Goal: Information Seeking & Learning: Learn about a topic

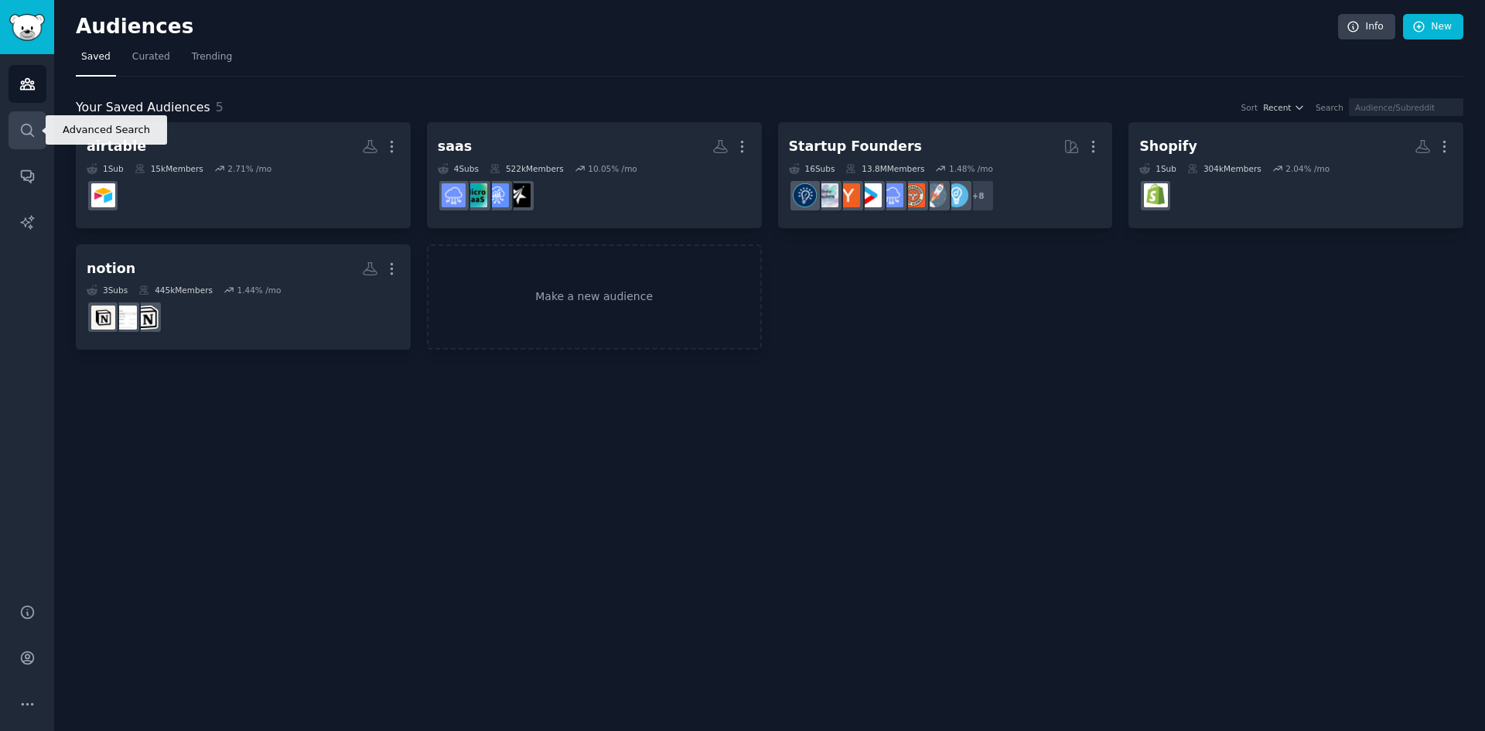
click at [26, 132] on icon "Sidebar" at bounding box center [27, 130] width 16 height 16
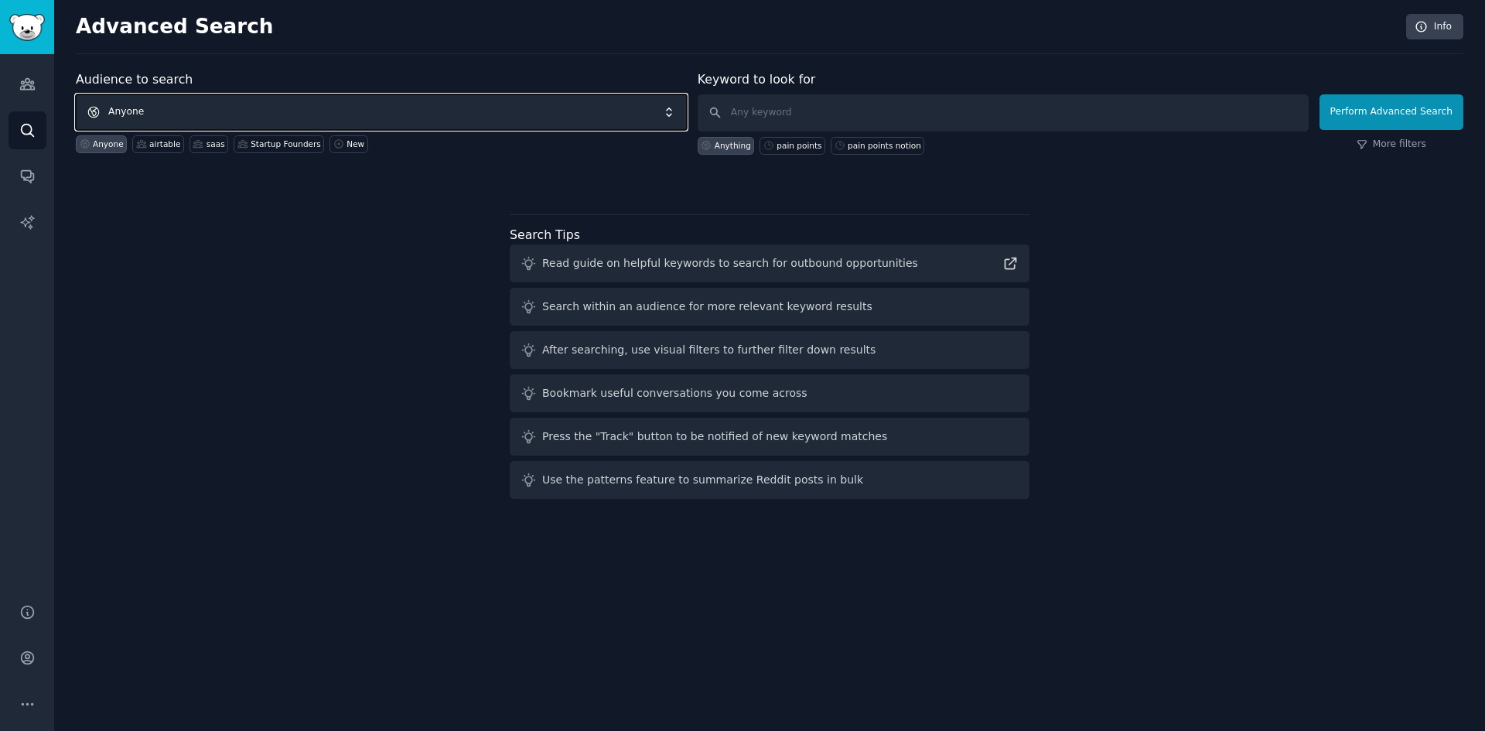
click at [124, 103] on span "Anyone" at bounding box center [381, 112] width 611 height 36
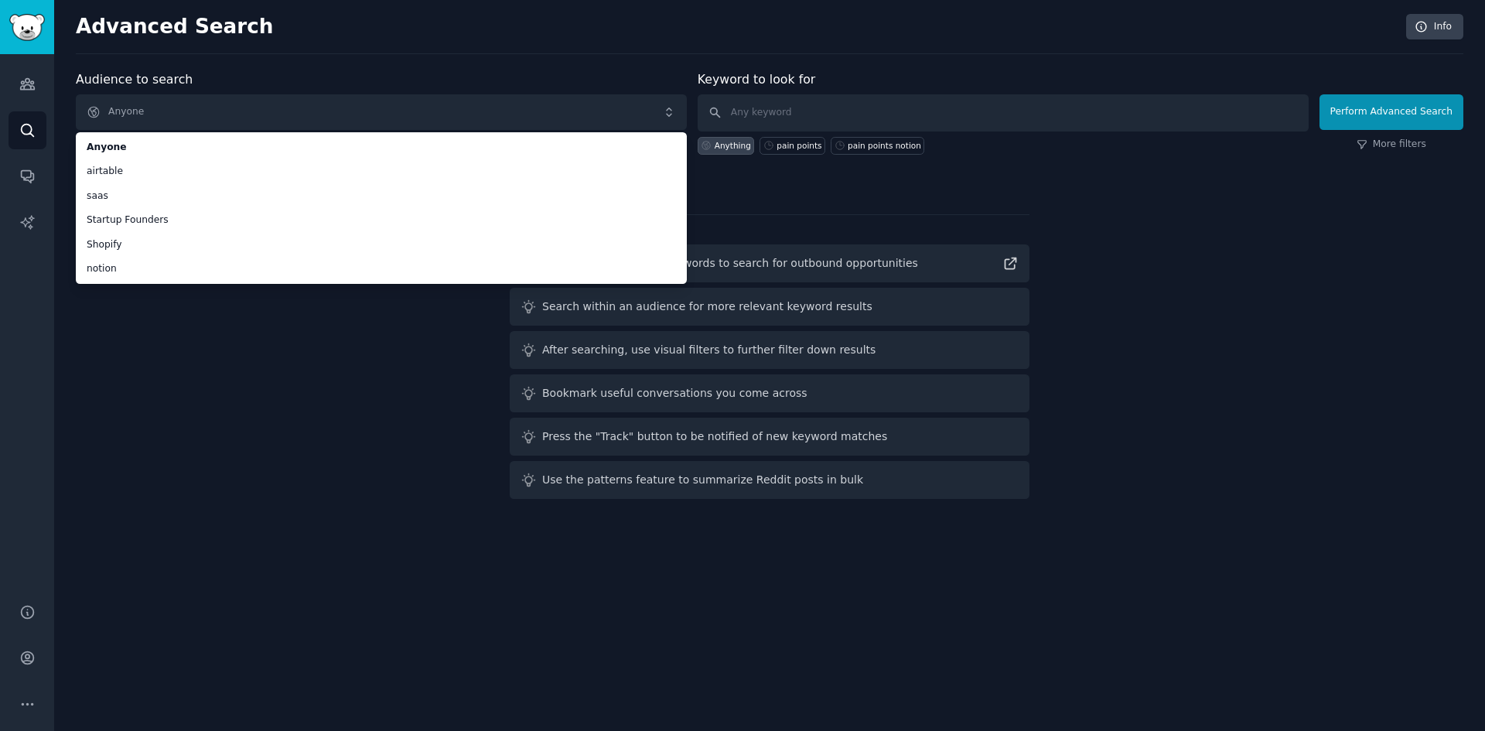
click at [111, 337] on div "Audience to search Anyone Anyone airtable saas Startup Founders Shopify notion …" at bounding box center [770, 287] width 1388 height 435
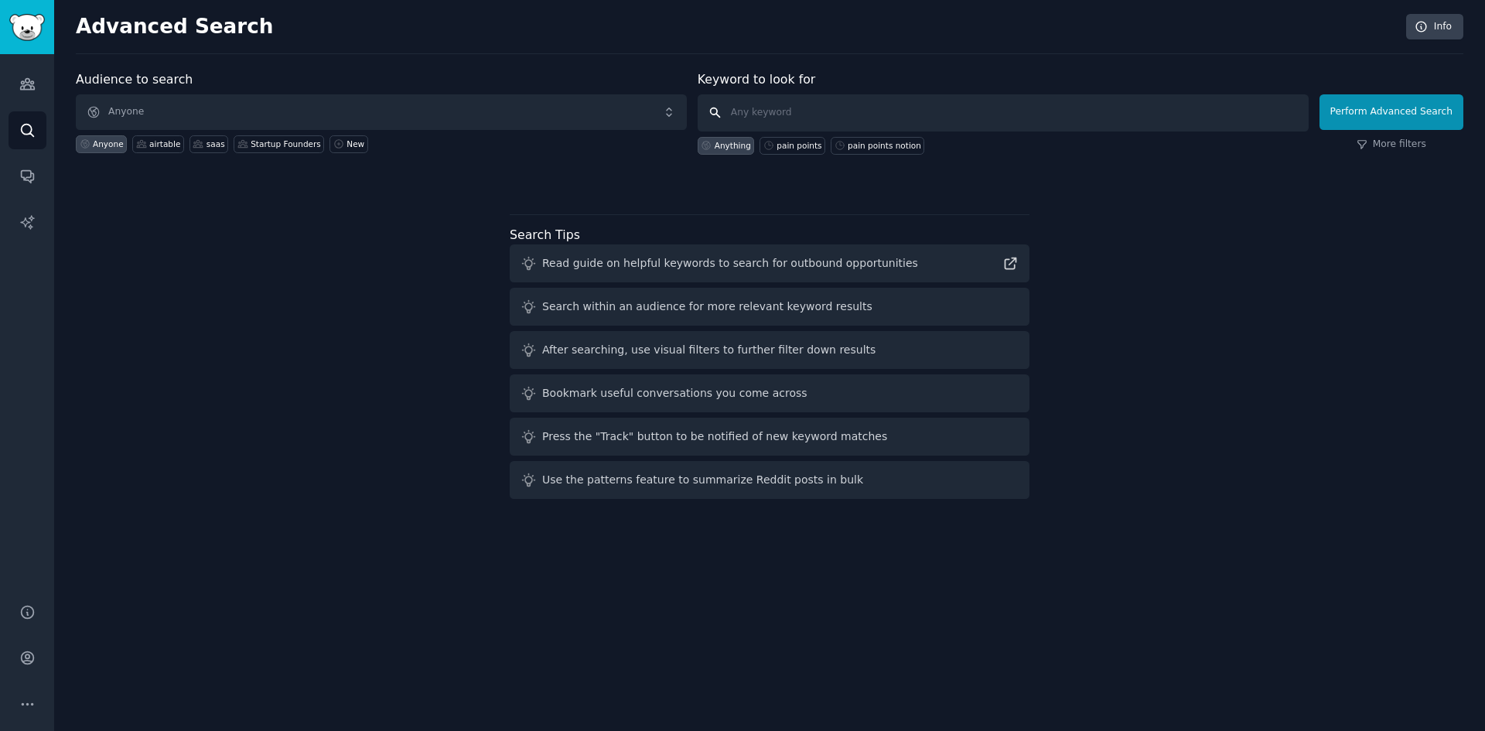
click at [772, 111] on input "text" at bounding box center [1003, 112] width 611 height 37
click at [579, 117] on span "Anyone" at bounding box center [381, 112] width 611 height 36
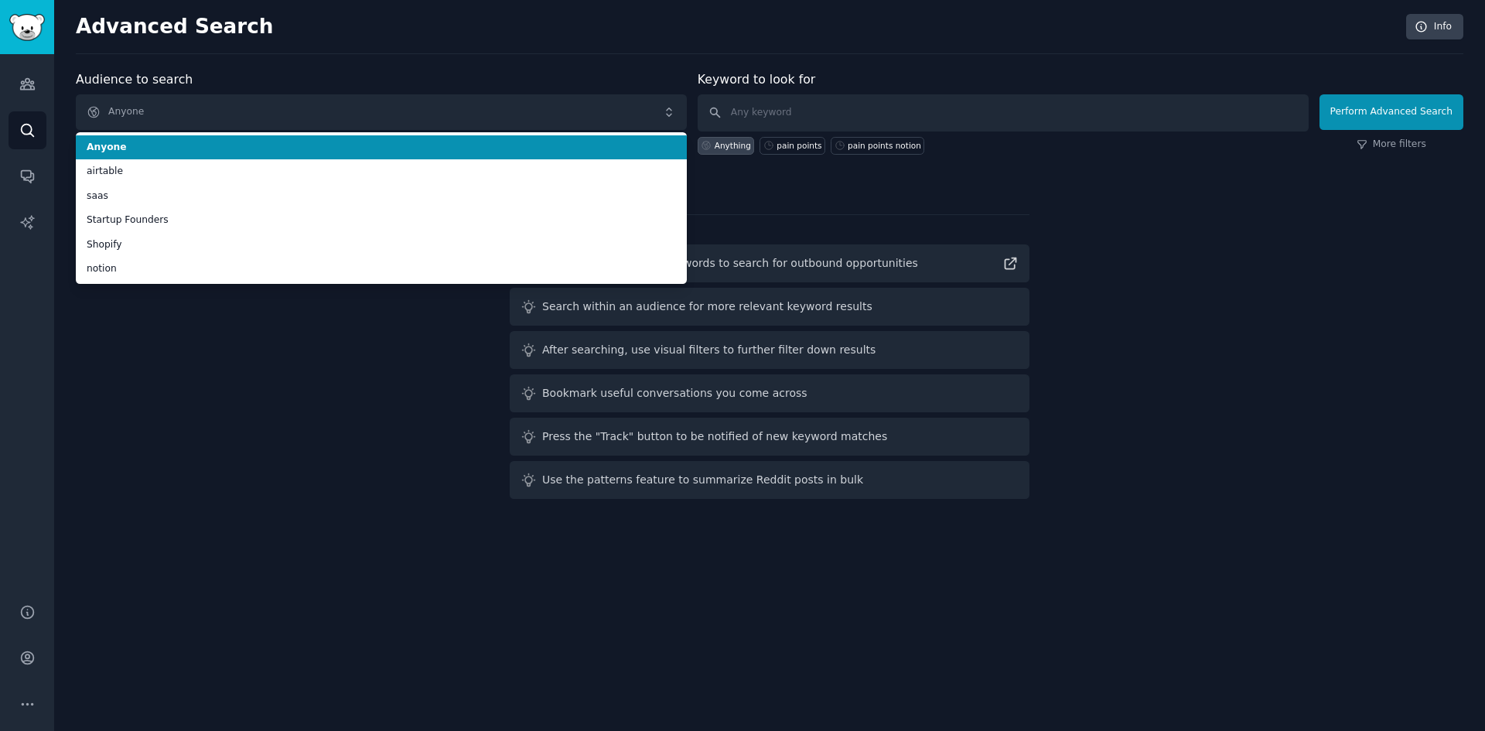
click at [159, 152] on span "Anyone" at bounding box center [382, 148] width 590 height 14
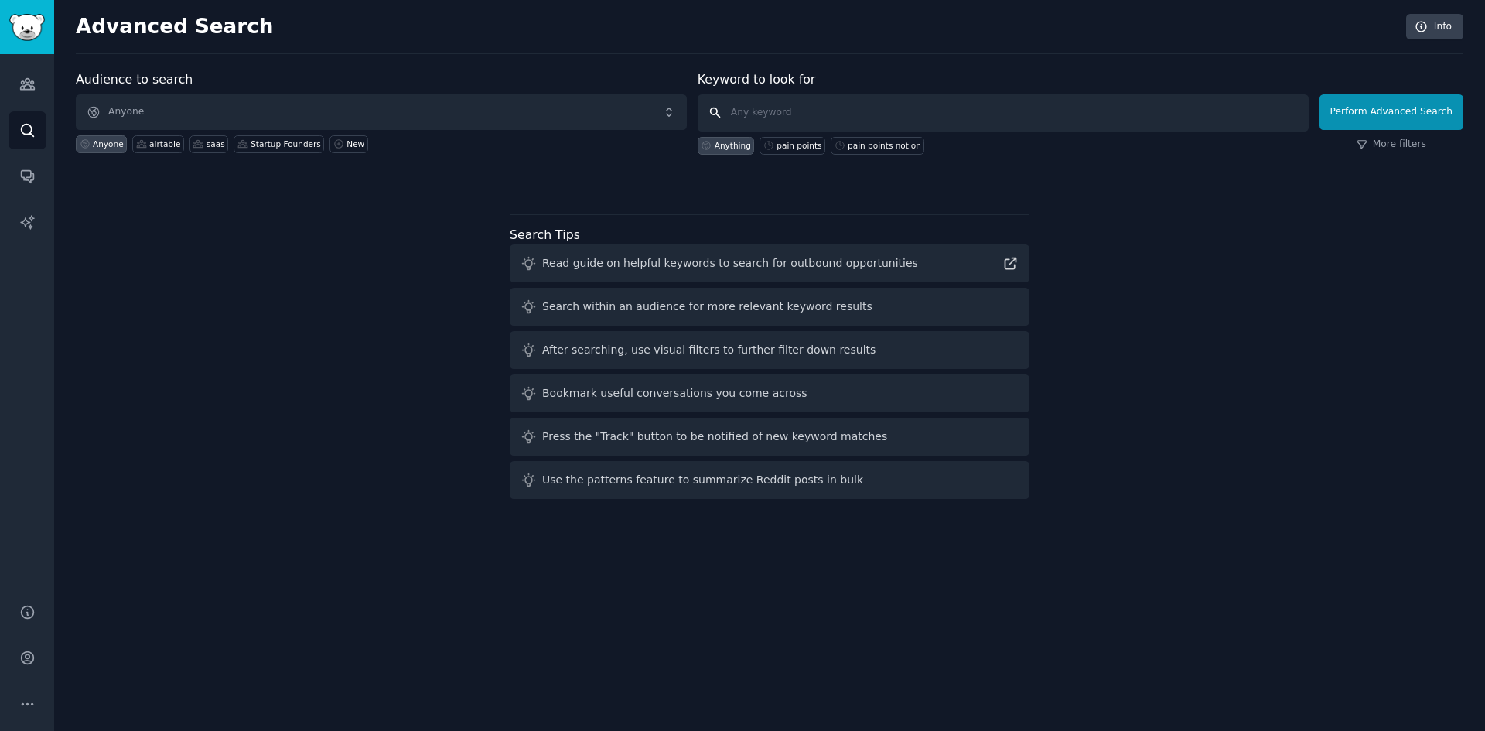
click at [769, 115] on input "text" at bounding box center [1003, 112] width 611 height 37
type input "feedback collection"
click button "Perform Advanced Search" at bounding box center [1392, 112] width 144 height 36
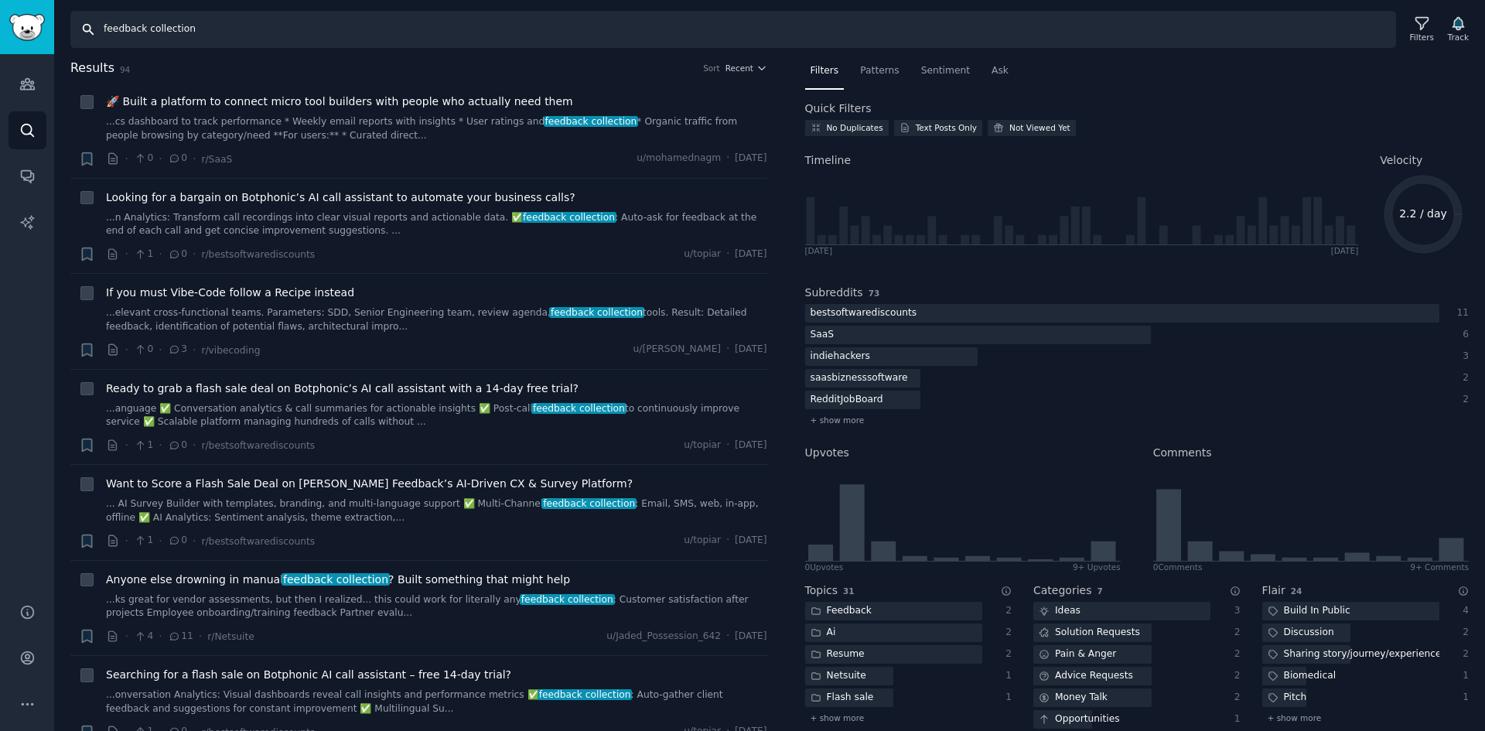
click at [705, 26] on input "feedback collection" at bounding box center [733, 29] width 1326 height 37
click at [703, 26] on input "feedback collection" at bounding box center [733, 29] width 1326 height 37
paste input "tool"
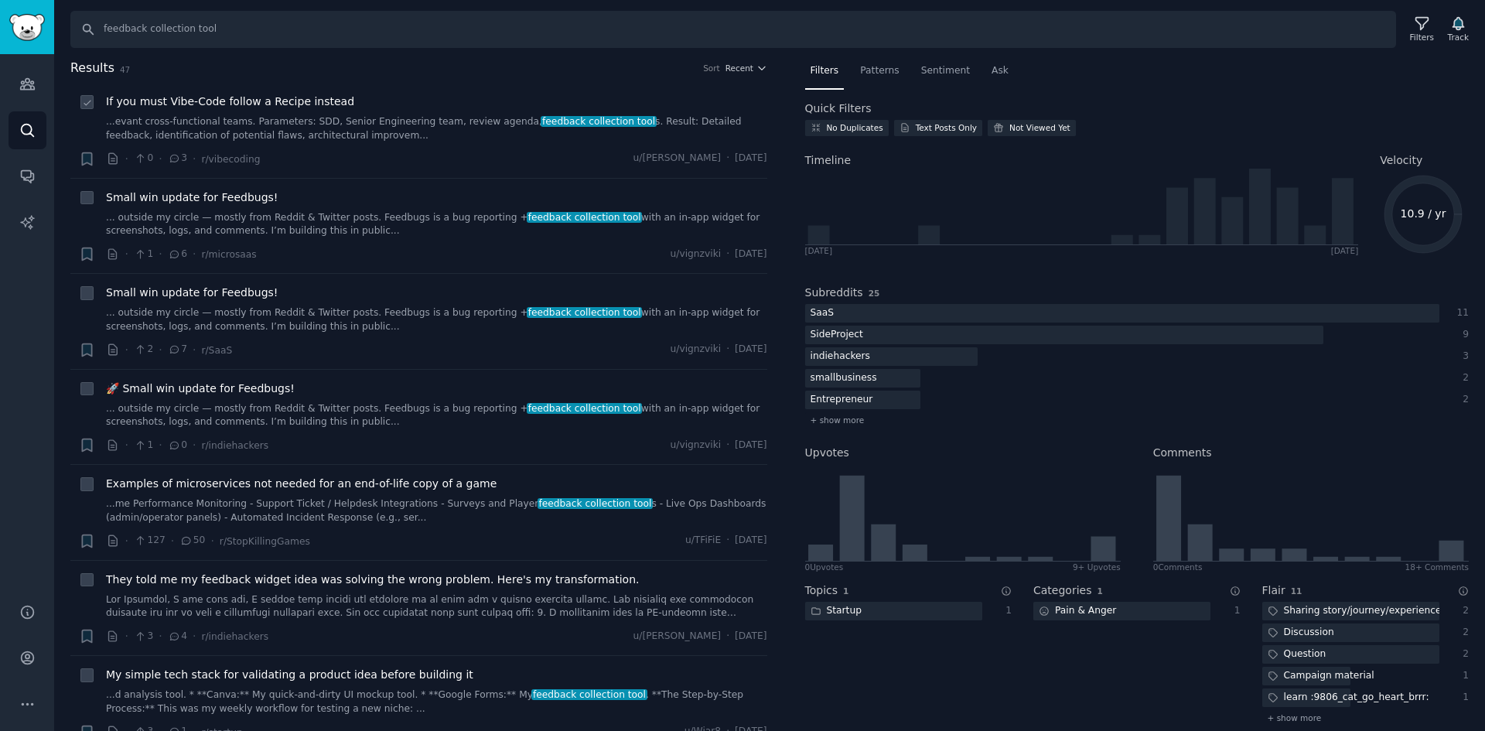
click at [305, 144] on div "If you must Vibe-Code follow a Recipe instead ...evant cross-functional teams. …" at bounding box center [437, 131] width 662 height 74
click at [377, 120] on link "...evant cross-functional teams. Parameters: SDD, Senior Engineering team, revi…" at bounding box center [437, 128] width 662 height 27
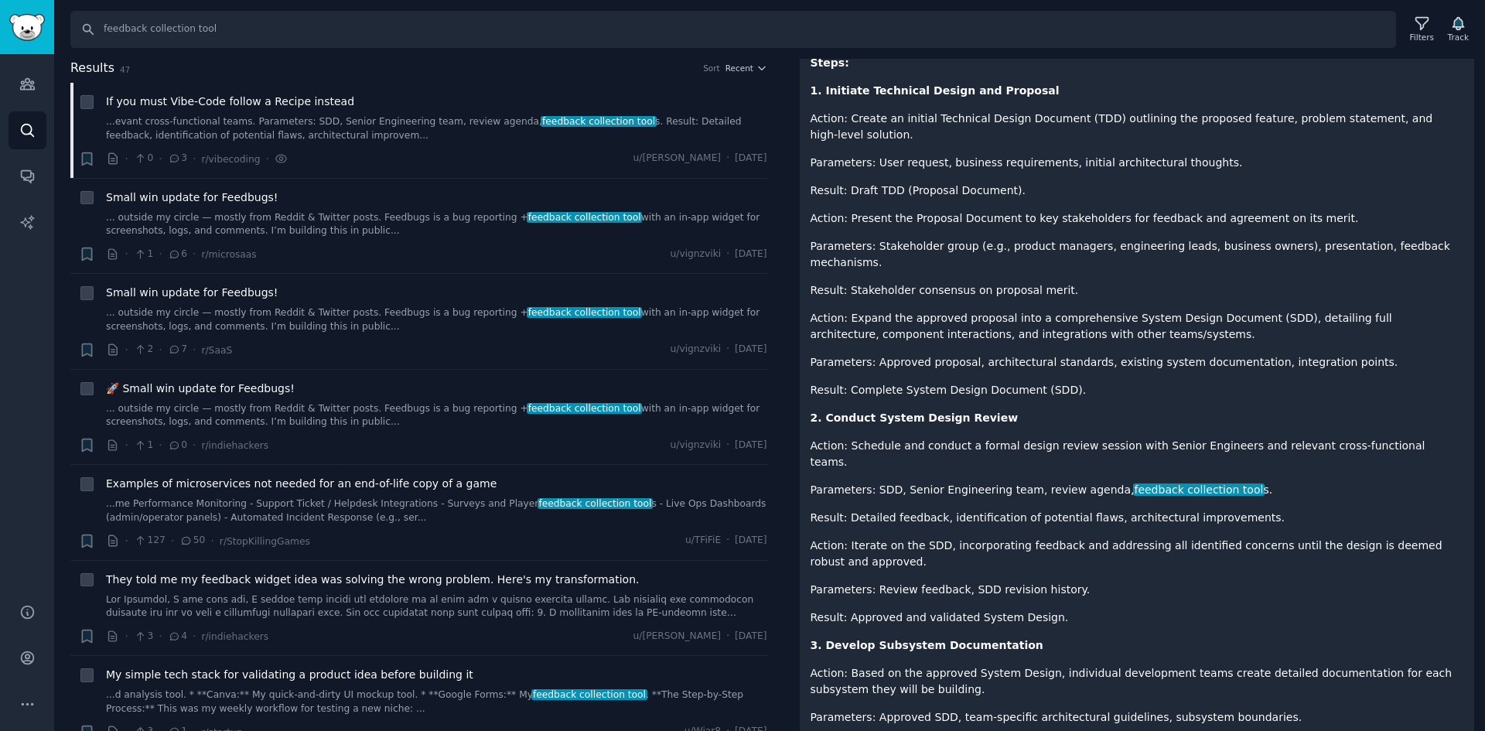
scroll to position [1161, 0]
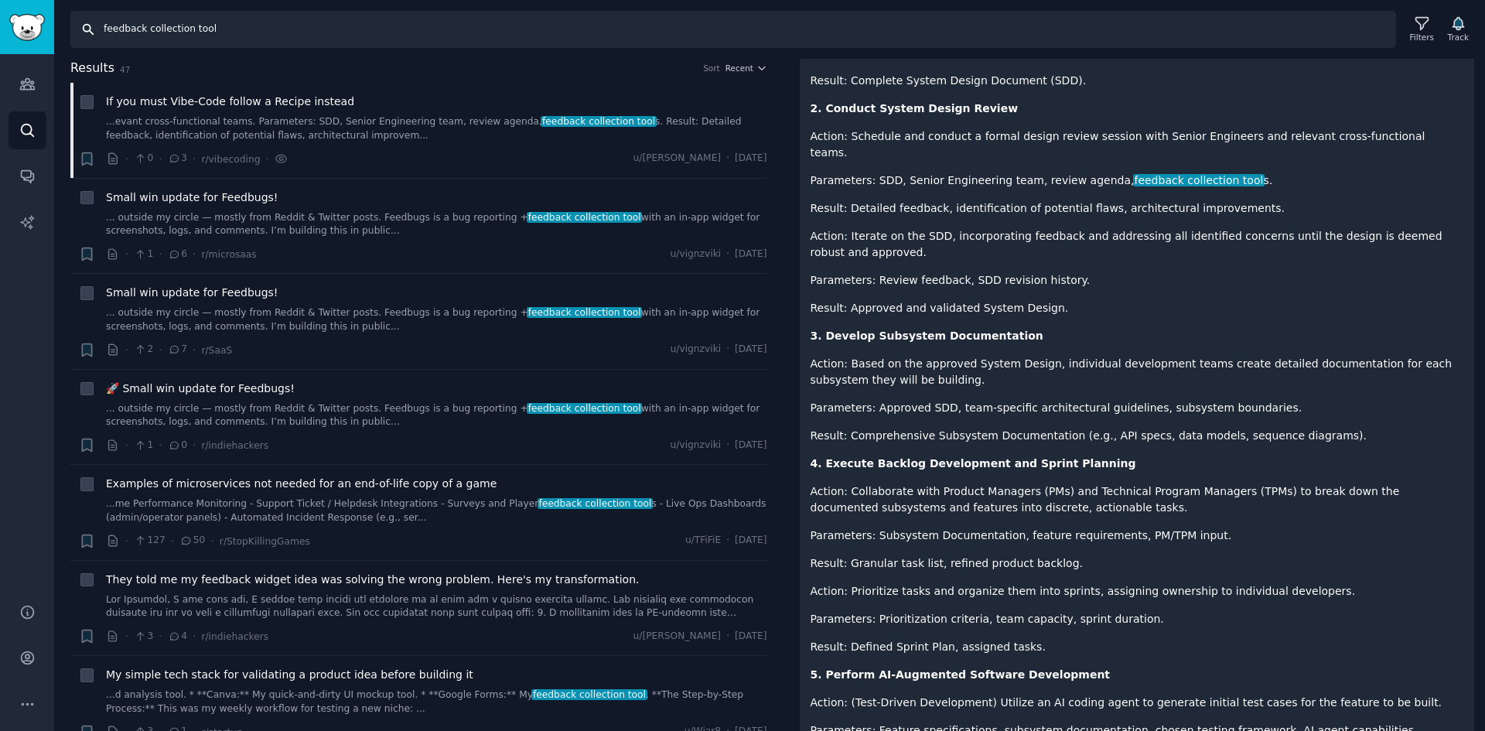
click at [195, 36] on input "feedback collection tool" at bounding box center [733, 29] width 1326 height 37
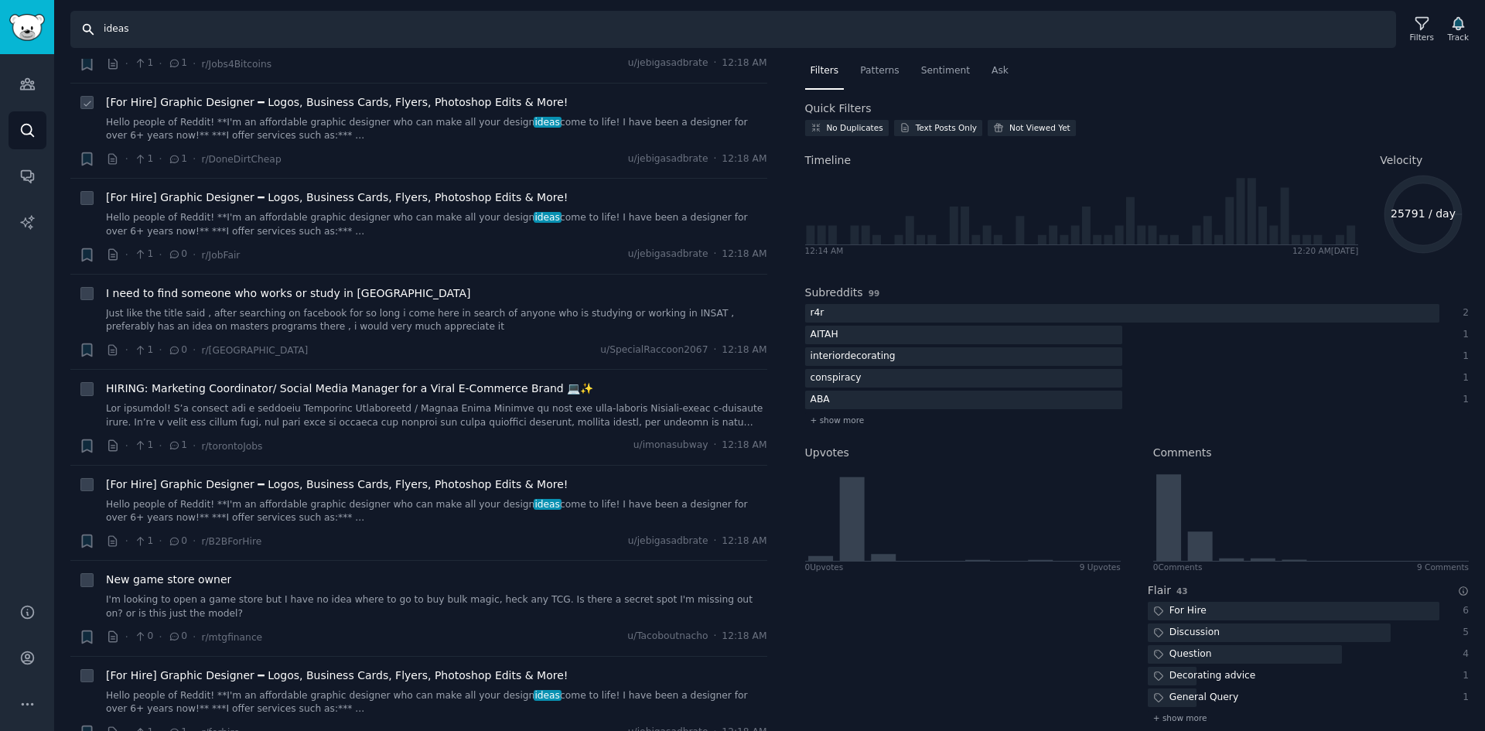
scroll to position [1625, 0]
click at [135, 29] on input "ideas" at bounding box center [733, 29] width 1326 height 37
click at [134, 27] on input "ideas" at bounding box center [733, 29] width 1326 height 37
type input "saas ideas"
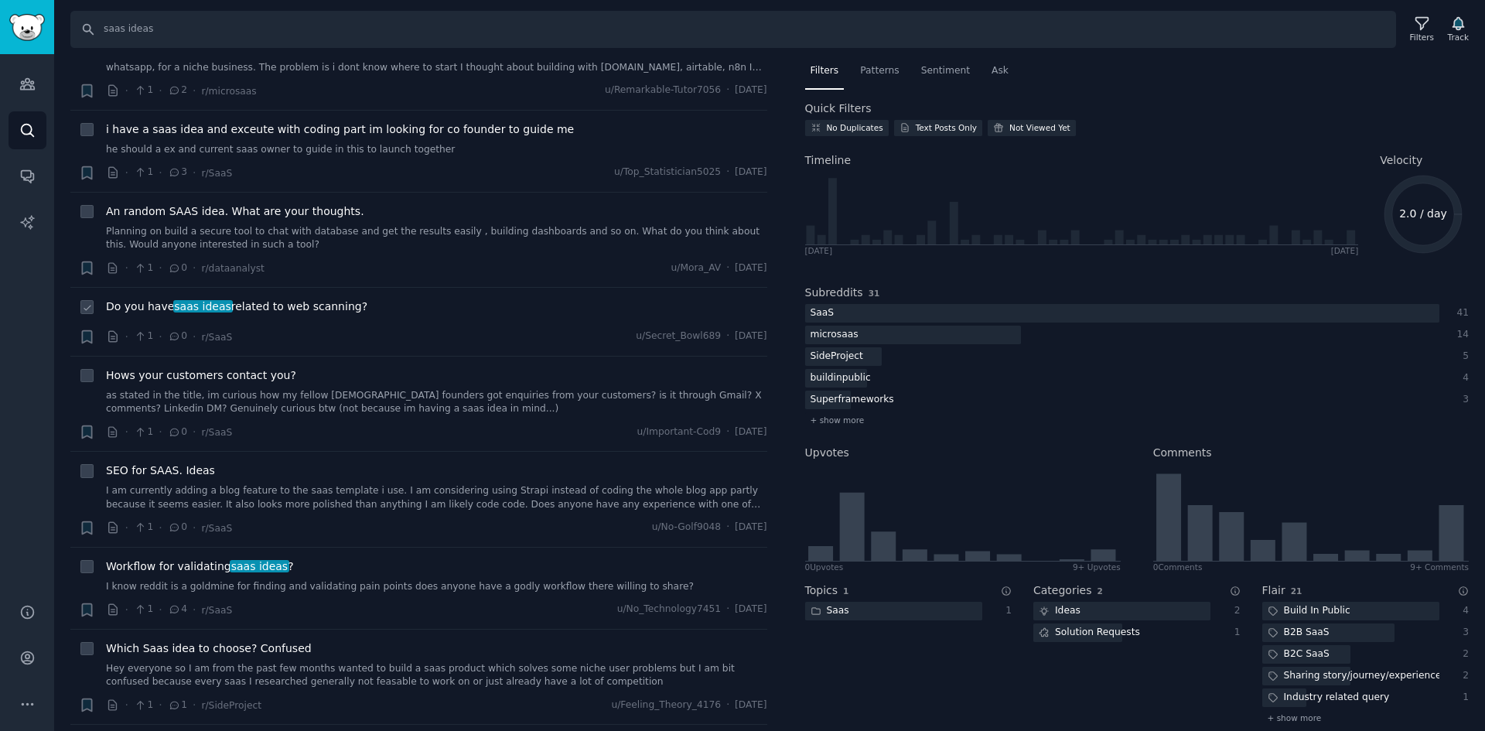
scroll to position [232, 0]
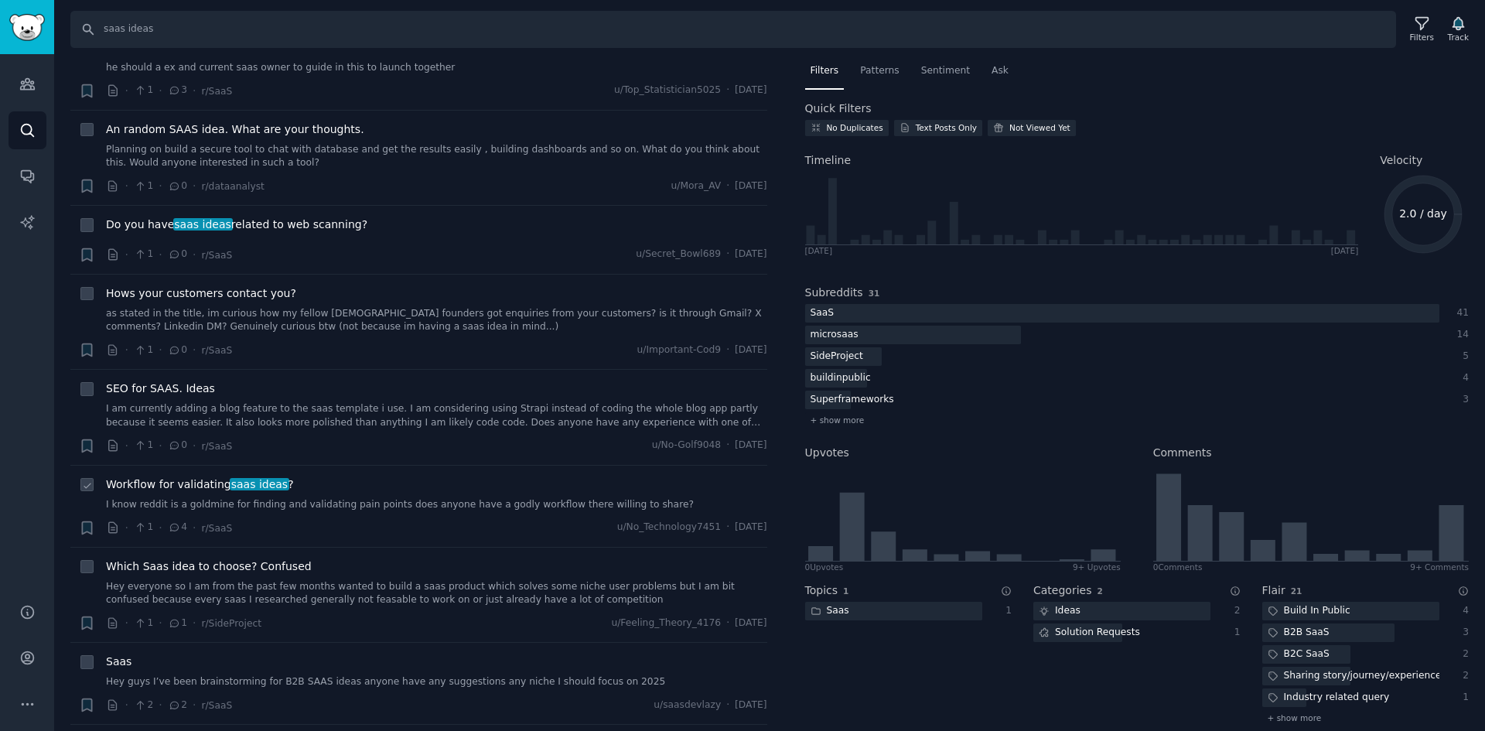
click at [260, 481] on span "saas ideas" at bounding box center [260, 484] width 60 height 12
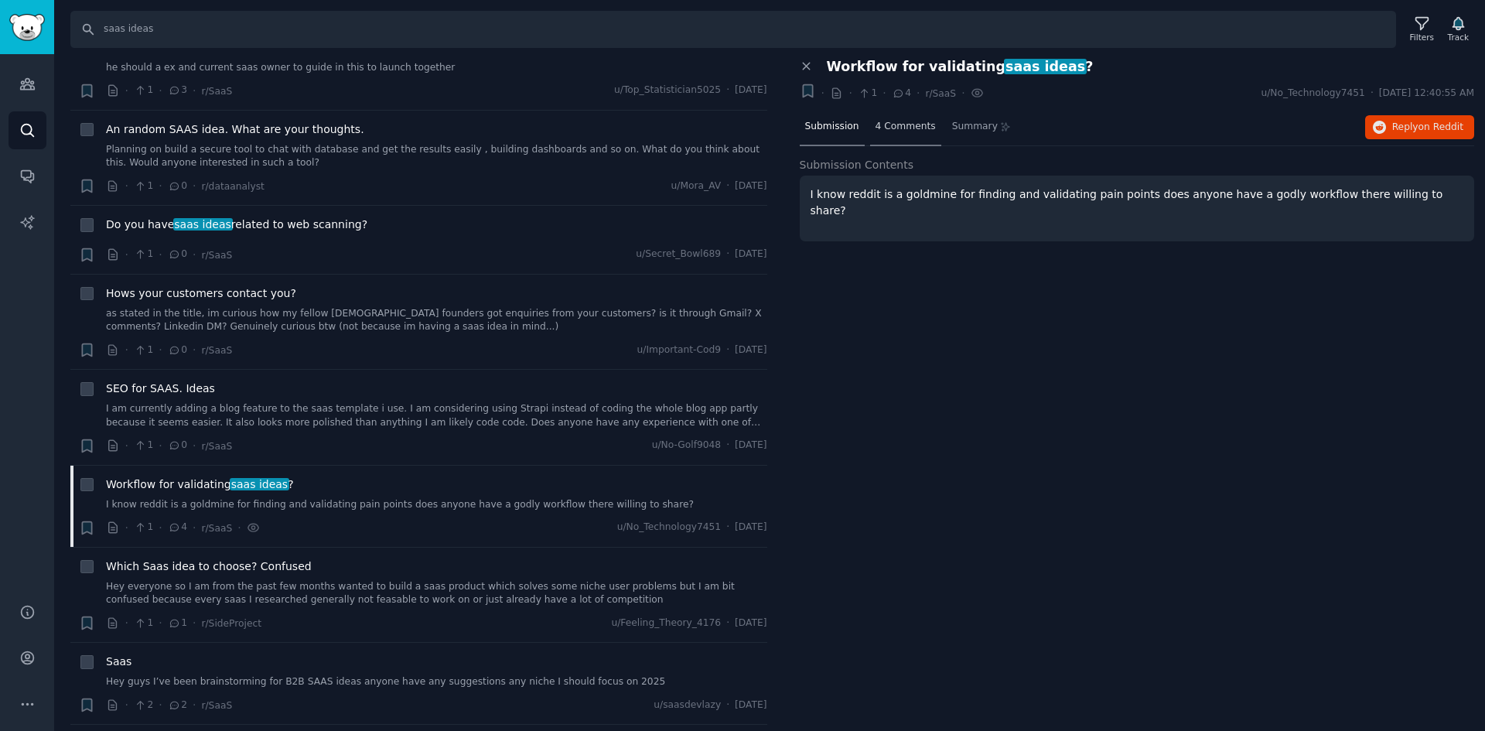
click at [885, 138] on div "4 Comments" at bounding box center [905, 127] width 71 height 37
